Goal: Task Accomplishment & Management: Use online tool/utility

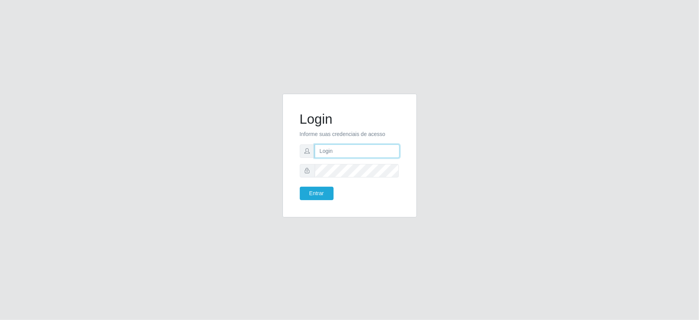
click at [334, 149] on input "text" at bounding box center [357, 150] width 85 height 13
type input "zivaneide@ideal"
click at [326, 194] on button "Entrar" at bounding box center [317, 193] width 34 height 13
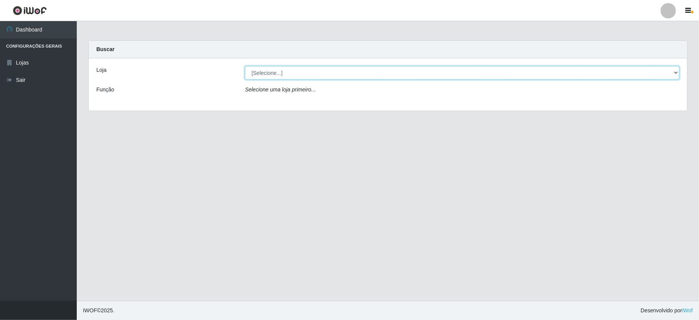
click at [676, 73] on select "[Selecione...] Ideal - Conceição" at bounding box center [462, 72] width 435 height 13
select select "231"
click at [245, 66] on select "[Selecione...] Ideal - Conceição" at bounding box center [462, 72] width 435 height 13
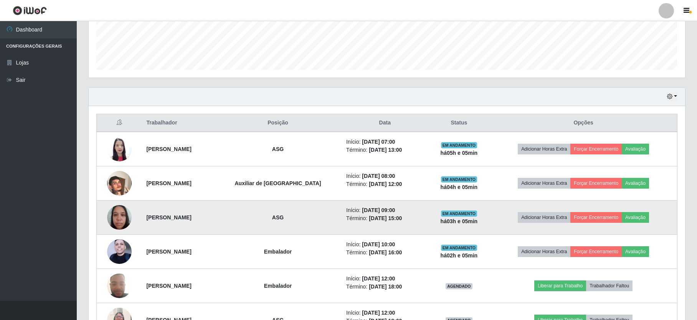
scroll to position [307, 0]
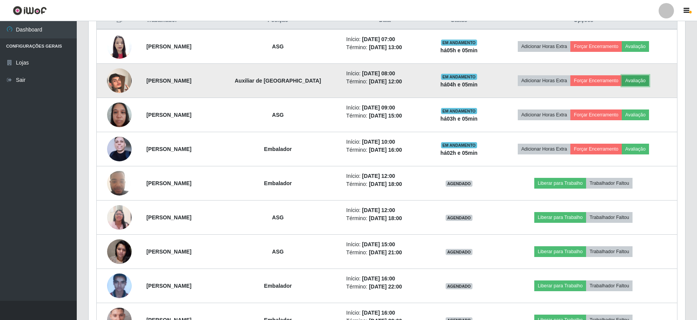
click at [633, 78] on button "Avaliação" at bounding box center [635, 80] width 27 height 11
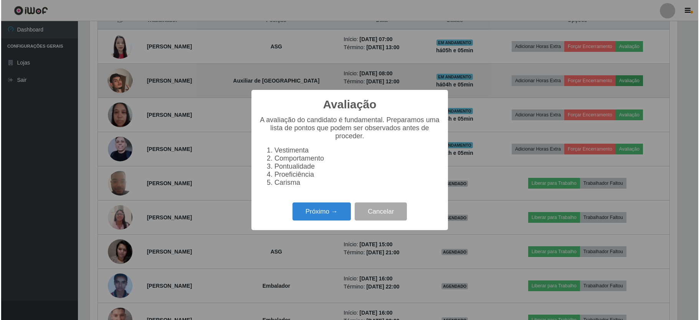
scroll to position [160, 590]
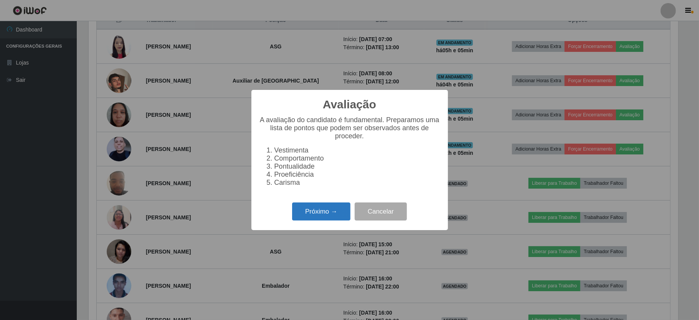
click at [342, 211] on button "Próximo →" at bounding box center [321, 211] width 58 height 18
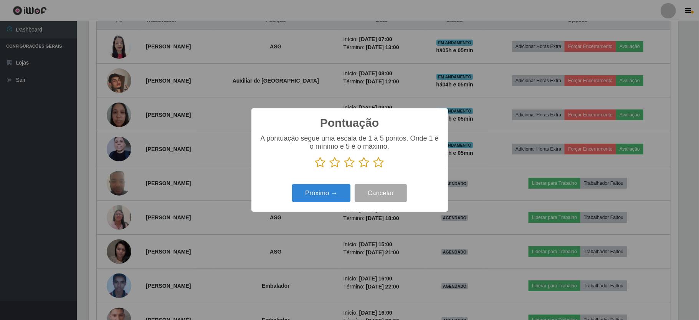
scroll to position [383764, 383334]
click at [378, 160] on icon at bounding box center [379, 163] width 11 height 12
click at [374, 168] on input "radio" at bounding box center [374, 168] width 0 height 0
click at [326, 189] on button "Próximo →" at bounding box center [321, 193] width 58 height 18
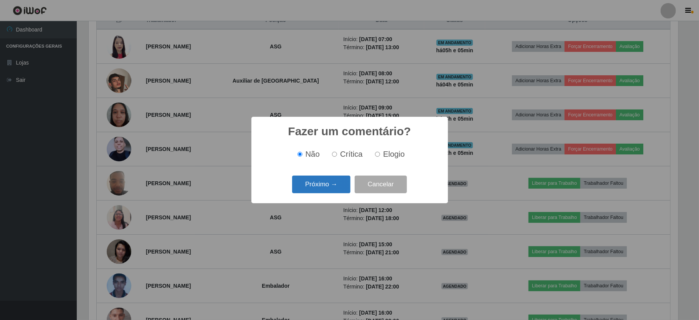
click at [325, 190] on button "Próximo →" at bounding box center [321, 184] width 58 height 18
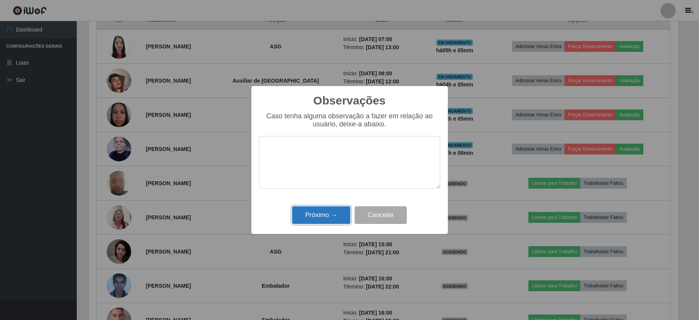
click at [321, 207] on button "Próximo →" at bounding box center [321, 215] width 58 height 18
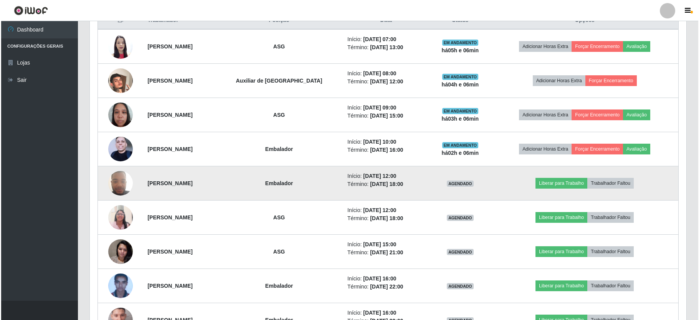
scroll to position [256, 0]
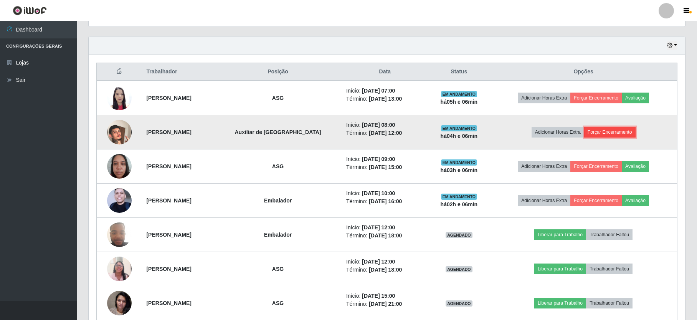
click at [625, 131] on button "Forçar Encerramento" at bounding box center [609, 132] width 51 height 11
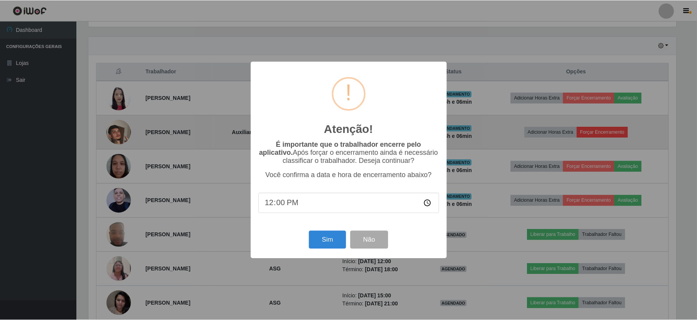
scroll to position [160, 590]
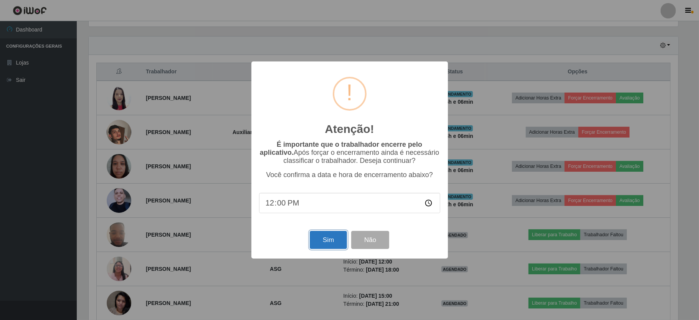
click at [315, 240] on button "Sim" at bounding box center [328, 240] width 37 height 18
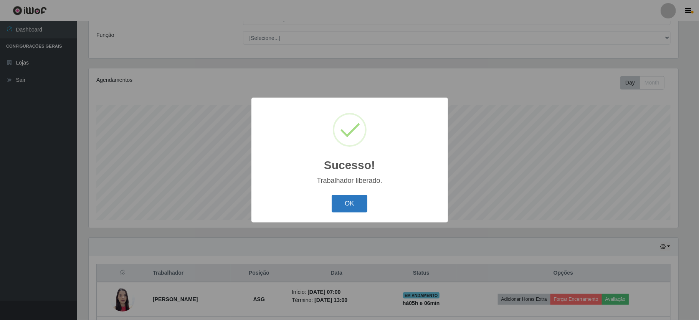
click at [340, 205] on button "OK" at bounding box center [350, 204] width 36 height 18
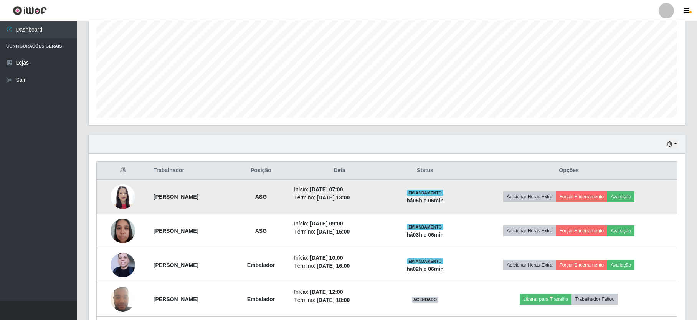
scroll to position [260, 0]
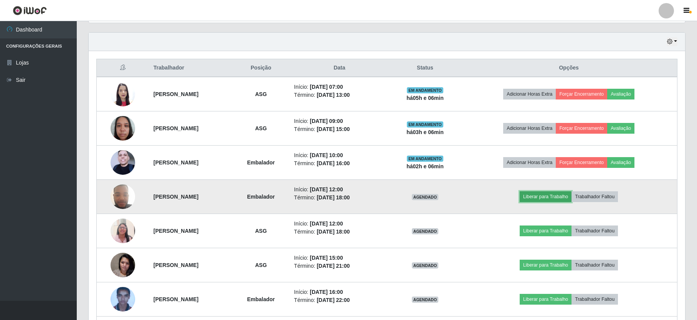
click at [553, 192] on button "Liberar para Trabalho" at bounding box center [546, 196] width 52 height 11
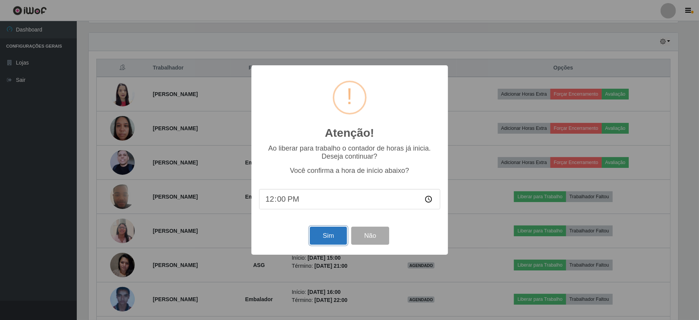
click at [339, 238] on button "Sim" at bounding box center [328, 236] width 37 height 18
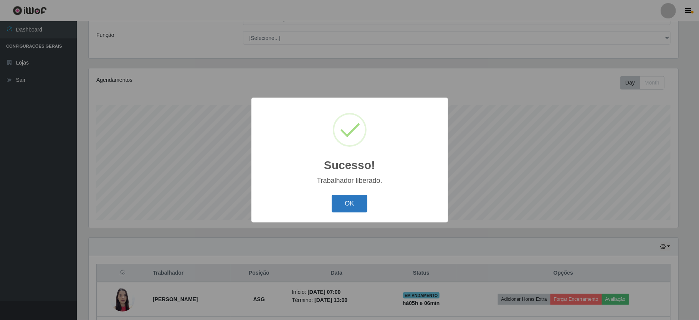
click at [355, 206] on button "OK" at bounding box center [350, 204] width 36 height 18
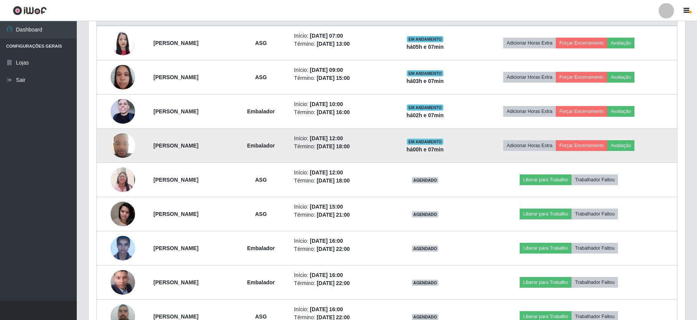
scroll to position [260, 0]
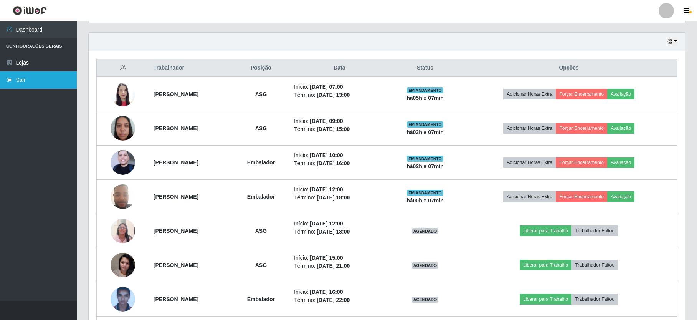
click at [37, 80] on link "Sair" at bounding box center [38, 79] width 77 height 17
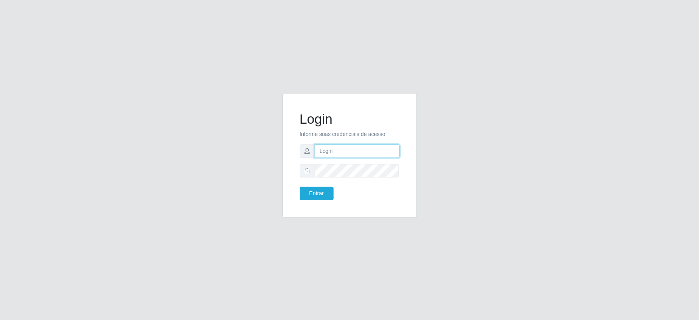
click at [364, 148] on input "text" at bounding box center [357, 150] width 85 height 13
type input "zivaneide@ideal"
click at [312, 189] on button "Entrar" at bounding box center [317, 193] width 34 height 13
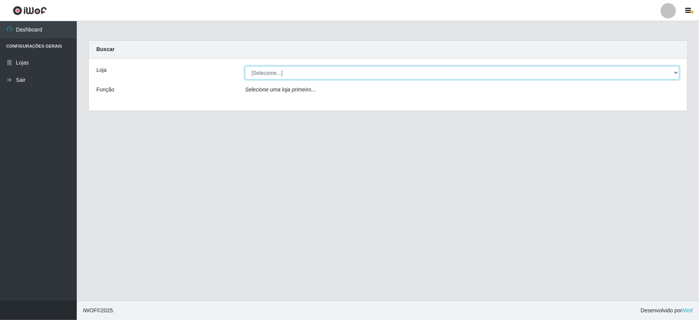
click at [675, 73] on select "[Selecione...] Ideal - Conceição" at bounding box center [462, 72] width 435 height 13
select select "231"
click at [245, 66] on select "[Selecione...] Ideal - Conceição" at bounding box center [462, 72] width 435 height 13
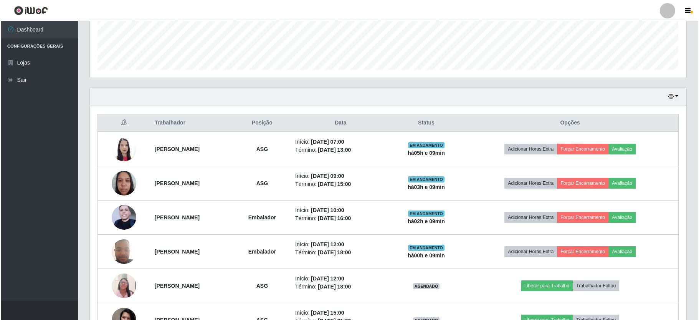
scroll to position [307, 0]
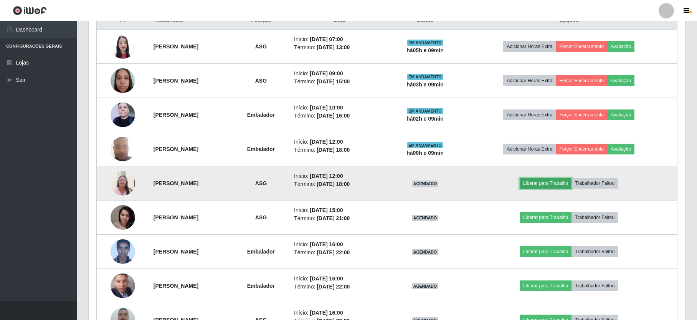
click at [567, 181] on button "Liberar para Trabalho" at bounding box center [546, 183] width 52 height 11
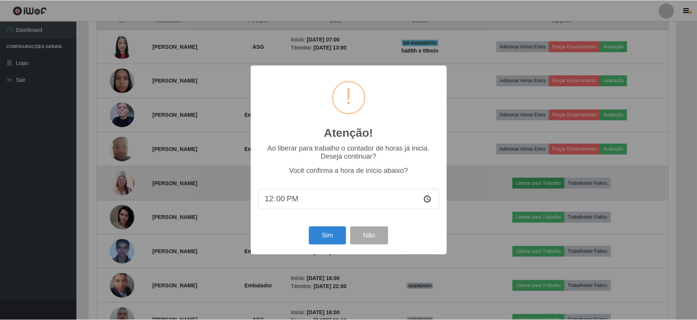
scroll to position [160, 590]
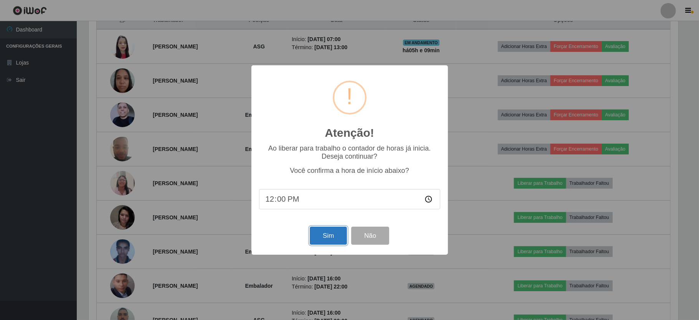
click at [323, 230] on button "Sim" at bounding box center [328, 236] width 37 height 18
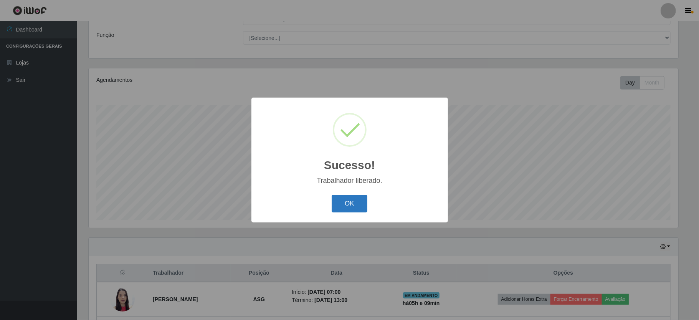
click at [363, 211] on button "OK" at bounding box center [350, 204] width 36 height 18
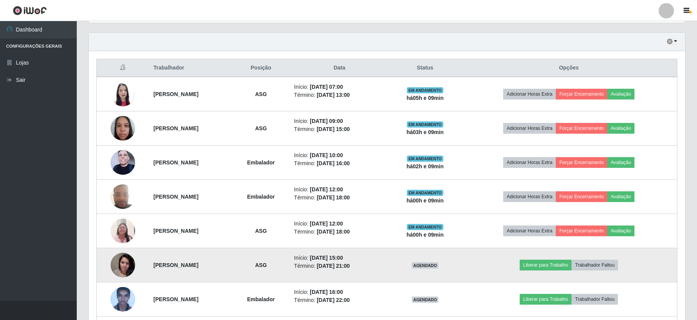
scroll to position [363, 0]
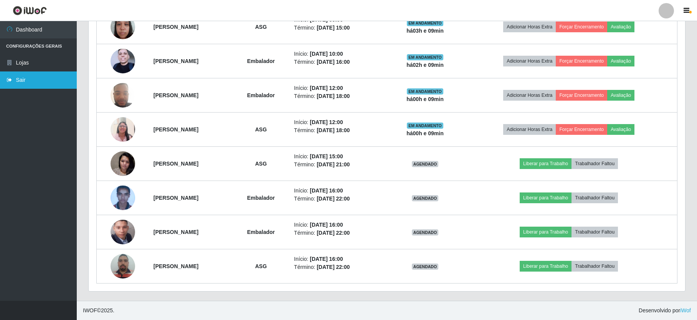
click at [36, 76] on link "Sair" at bounding box center [38, 79] width 77 height 17
